Goal: Task Accomplishment & Management: Complete application form

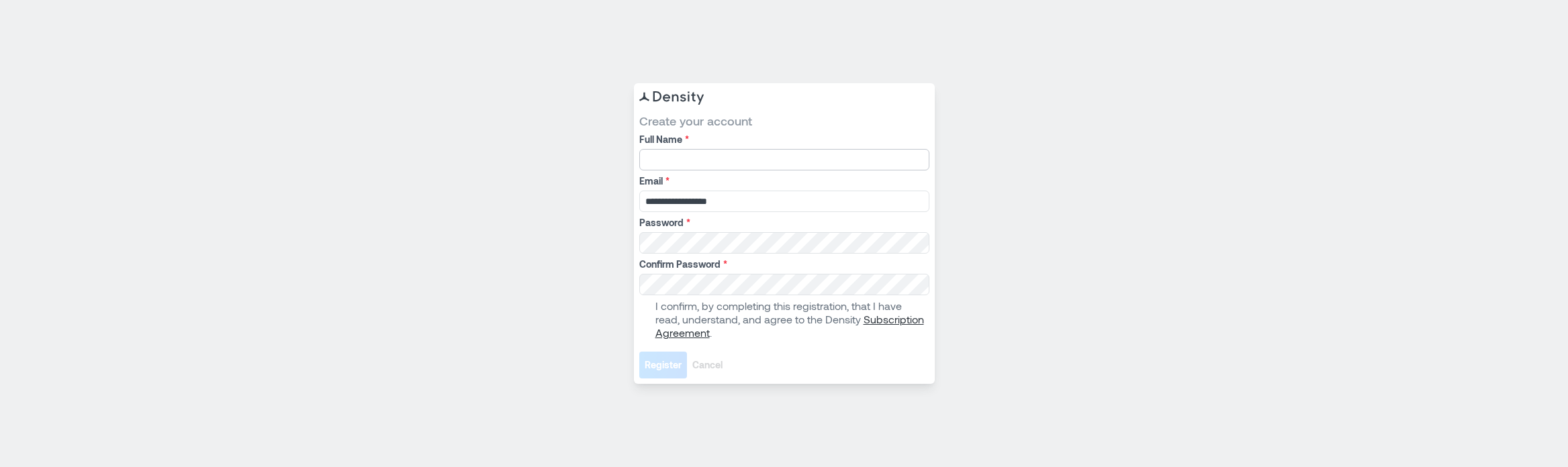
click at [722, 152] on input "Full Name *" at bounding box center [784, 159] width 290 height 21
type input "******"
click at [651, 319] on label "I confirm, by completing this registration, that I have read, understand, and a…" at bounding box center [783, 319] width 288 height 40
click at [669, 363] on span "Register" at bounding box center [663, 365] width 37 height 13
